Goal: Information Seeking & Learning: Check status

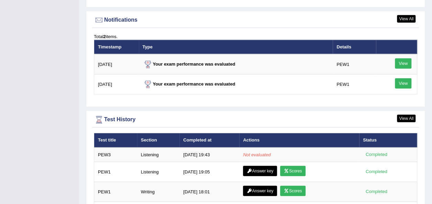
scroll to position [874, 0]
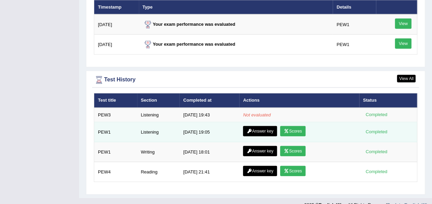
click at [297, 126] on link "Scores" at bounding box center [292, 131] width 25 height 10
click at [260, 126] on link "Answer key" at bounding box center [260, 131] width 34 height 10
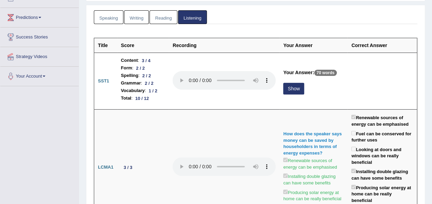
scroll to position [87, 0]
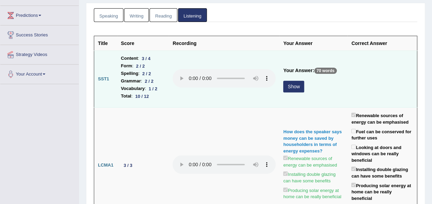
click at [304, 88] on button "Show" at bounding box center [293, 87] width 21 height 12
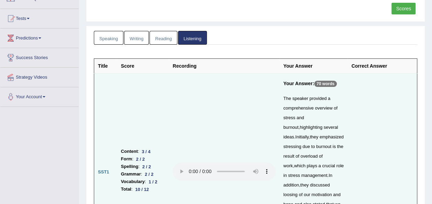
scroll to position [0, 0]
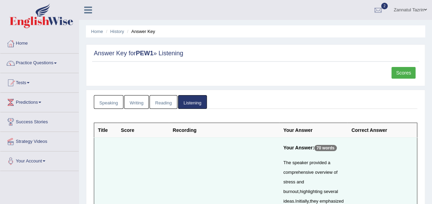
click at [408, 75] on link "Scores" at bounding box center [404, 73] width 24 height 12
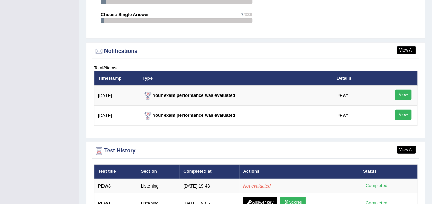
scroll to position [802, 0]
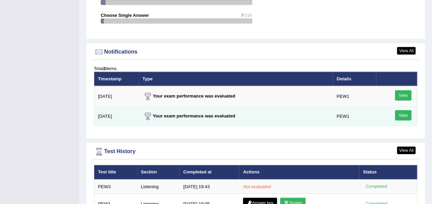
click at [407, 110] on link "View" at bounding box center [403, 115] width 17 height 10
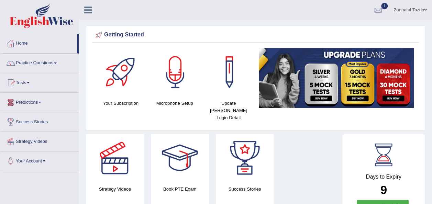
click at [30, 82] on span at bounding box center [28, 82] width 3 height 1
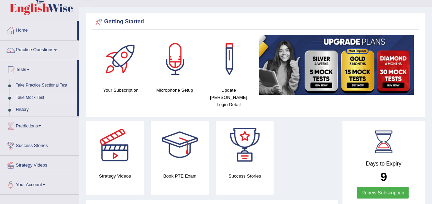
scroll to position [6, 0]
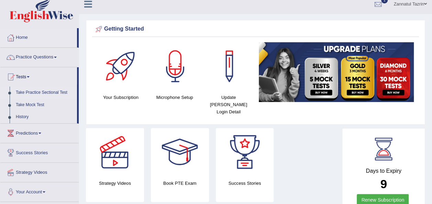
click at [56, 93] on link "Take Practice Sectional Test" at bounding box center [45, 93] width 64 height 12
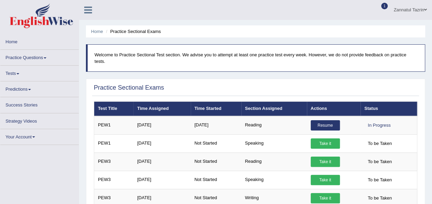
click at [12, 37] on link "Home" at bounding box center [39, 40] width 78 height 13
click at [9, 42] on link "Home" at bounding box center [39, 40] width 78 height 13
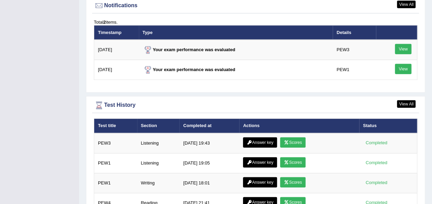
scroll to position [815, 0]
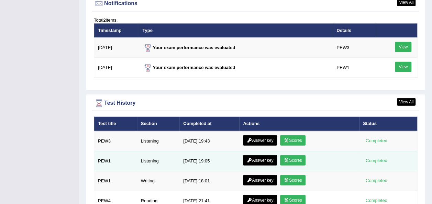
click at [295, 155] on link "Scores" at bounding box center [292, 160] width 25 height 10
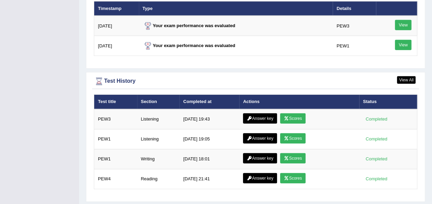
scroll to position [880, 0]
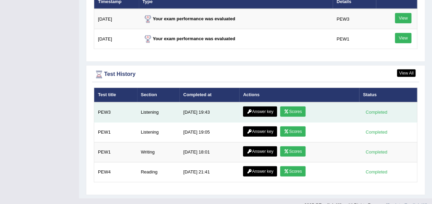
click at [298, 107] on link "Scores" at bounding box center [292, 112] width 25 height 10
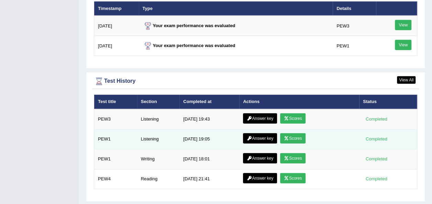
drag, startPoint x: 0, startPoint y: 0, endPoint x: 297, endPoint y: 127, distance: 323.3
click at [297, 133] on link "Scores" at bounding box center [292, 138] width 25 height 10
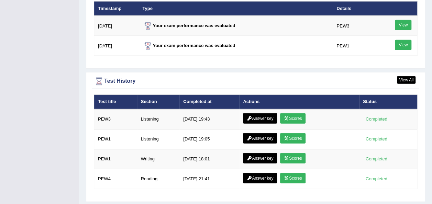
scroll to position [880, 0]
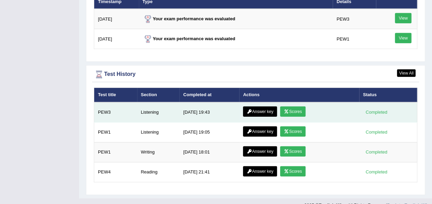
click at [298, 107] on link "Scores" at bounding box center [292, 112] width 25 height 10
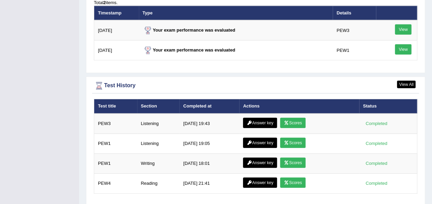
scroll to position [880, 0]
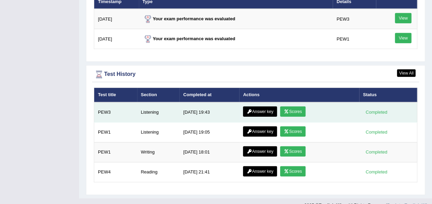
click at [262, 107] on link "Answer key" at bounding box center [260, 112] width 34 height 10
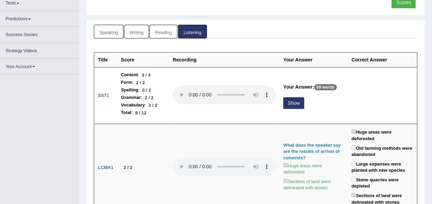
scroll to position [73, 0]
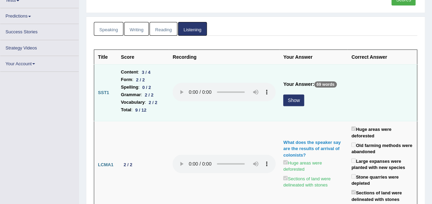
click at [302, 101] on button "Show" at bounding box center [293, 101] width 21 height 12
click at [304, 98] on button "Show" at bounding box center [293, 101] width 21 height 12
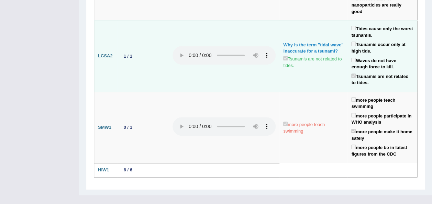
scroll to position [1577, 0]
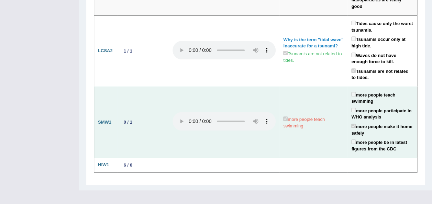
click at [333, 155] on td "more people teach swimming" at bounding box center [314, 123] width 68 height 72
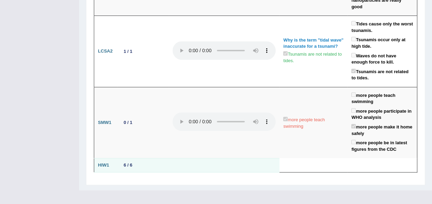
click at [139, 169] on td "6 / 6" at bounding box center [143, 165] width 52 height 14
click at [104, 167] on b "HIW1" at bounding box center [103, 165] width 11 height 5
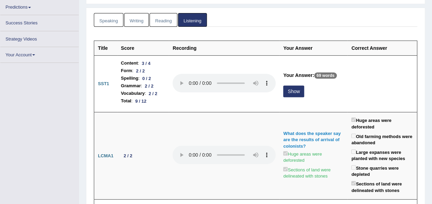
scroll to position [0, 0]
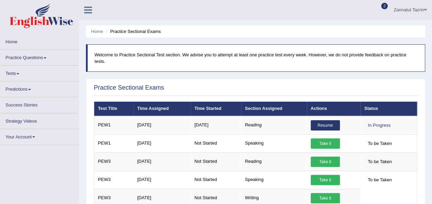
click at [10, 43] on link "Home" at bounding box center [39, 40] width 78 height 13
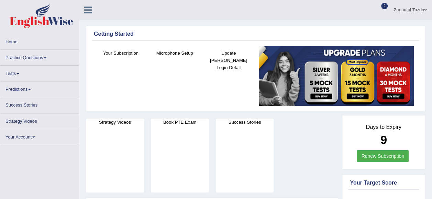
click at [79, 12] on div at bounding box center [39, 17] width 79 height 34
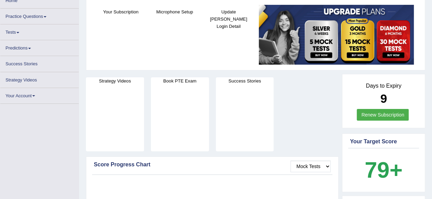
scroll to position [42, 0]
